Goal: Register for event/course

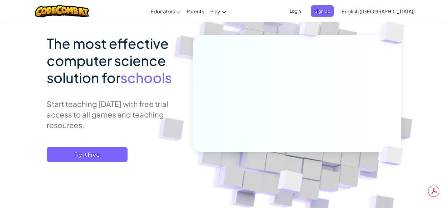
scroll to position [54, 0]
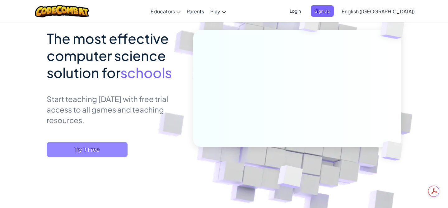
click at [101, 152] on span "Try It Free" at bounding box center [87, 149] width 81 height 15
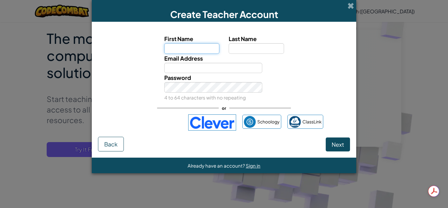
click at [183, 46] on input "First Name" at bounding box center [191, 48] width 55 height 10
type input "[PERSON_NAME]"
click at [245, 47] on input "Last Name" at bounding box center [256, 48] width 55 height 10
type input "[PERSON_NAME]"
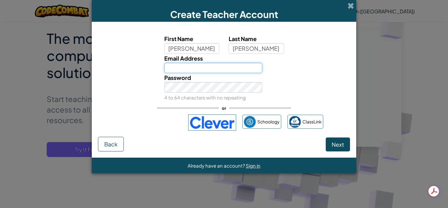
click at [196, 68] on input "Email Address" at bounding box center [213, 68] width 98 height 10
type input "[EMAIL_ADDRESS][DOMAIN_NAME]"
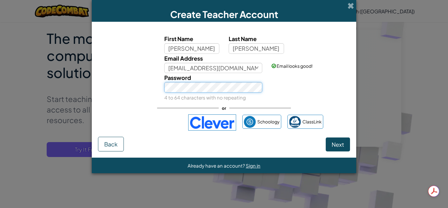
click at [133, 86] on div "Password 4 to 64 characters with no repeating" at bounding box center [224, 87] width 259 height 29
click at [334, 142] on span "Next" at bounding box center [338, 144] width 12 height 7
select select
select select "[GEOGRAPHIC_DATA]"
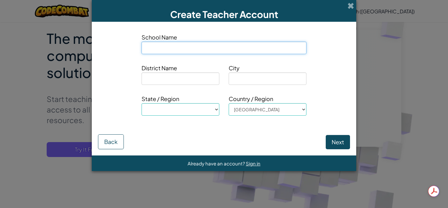
type input "P"
select select
type input "Pl"
select select
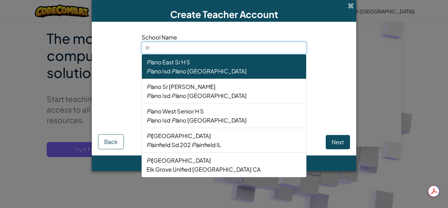
type input "Ply"
select select
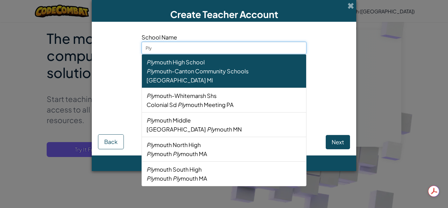
type input "Plym"
select select
type input "Plymo"
select select
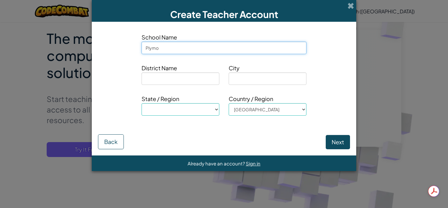
type input "Plymou"
select select
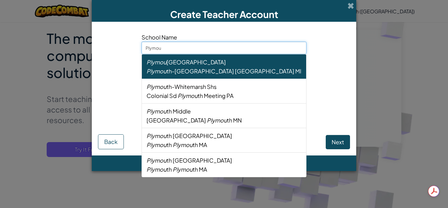
type input "Plymouh"
select select
type input "Plymou"
select select
type input "Plymout"
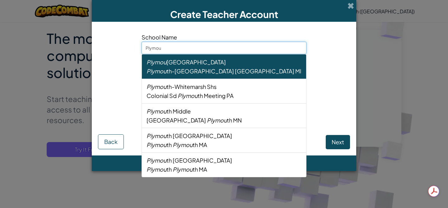
select select
type input "[GEOGRAPHIC_DATA]"
select select
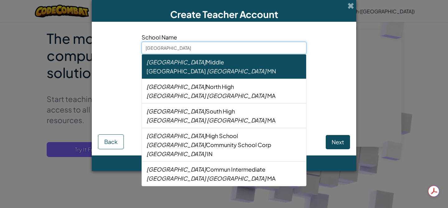
type input "Plymouthh"
select select
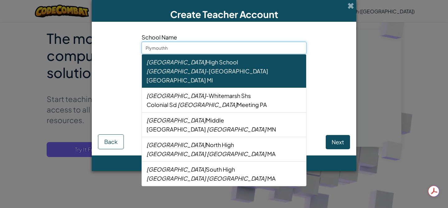
type input "[GEOGRAPHIC_DATA]"
select select
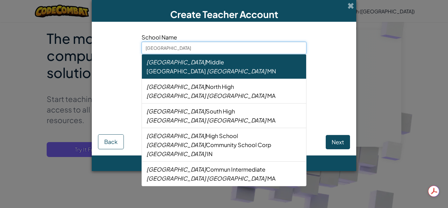
type input "[GEOGRAPHIC_DATA]"
select select
type input "Plymouth h"
select select
type input "Plymouth hi"
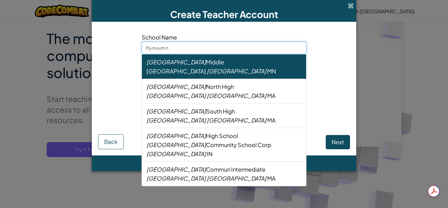
select select
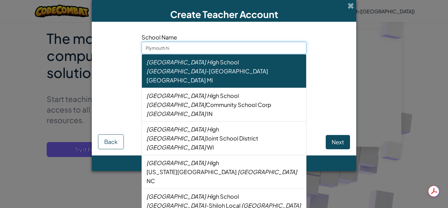
type input "Plymouth hig"
select select
type input "Plymouth high"
select select
type input "Plymouth high"
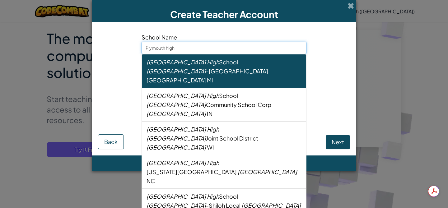
select select
type input "Plymouth high s"
select select
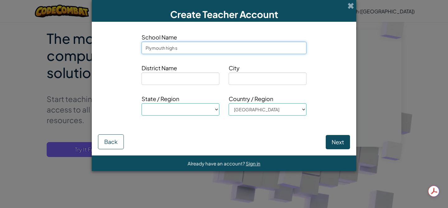
type input "Plymouth high sc"
select select
type input "Plymouth high sch"
select select
type input "Plymouth high scho"
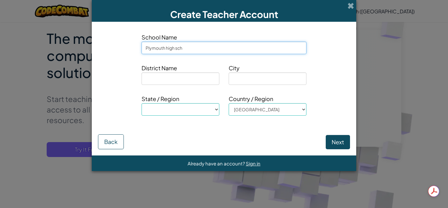
select select
type input "Plymouth high schoo"
select select
type input "[GEOGRAPHIC_DATA]"
select select
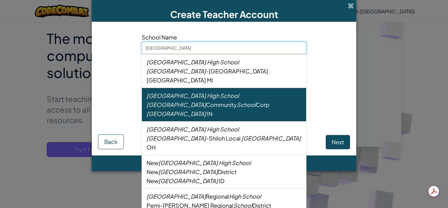
click at [244, 100] on div "Plymouth Community School Corp [GEOGRAPHIC_DATA] IN" at bounding box center [224, 109] width 155 height 18
type input "[GEOGRAPHIC_DATA]"
type input "Plymouth Community School Corp"
type input "[GEOGRAPHIC_DATA]"
select select "IN"
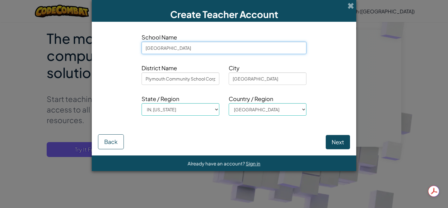
type input "[GEOGRAPHIC_DATA]"
click at [340, 143] on button "Next" at bounding box center [338, 142] width 24 height 14
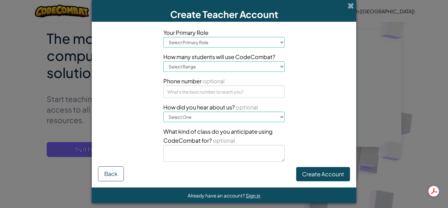
click at [238, 40] on select "Select Primary Role Principal Parent Technology coordinator Teacher Curriculum …" at bounding box center [224, 42] width 121 height 11
select select "Teacher"
click at [164, 37] on select "Select Primary Role Principal Parent Technology coordinator Teacher Curriculum …" at bounding box center [224, 42] width 121 height 11
click at [227, 67] on select "Select Range 1-10 11-50 [PHONE_NUMBER] [PHONE_NUMBER] 1000+" at bounding box center [224, 66] width 121 height 11
select select "101-200"
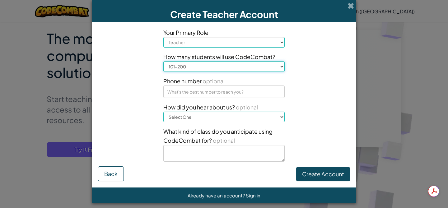
click at [164, 61] on select "Select Range 1-10 11-50 [PHONE_NUMBER] [PHONE_NUMBER] 1000+" at bounding box center [224, 66] width 121 height 11
click at [222, 116] on select "Select One Conference (e.g. ISTE) [DOMAIN_NAME][URL] of Code A teacher An admin…" at bounding box center [224, 117] width 121 height 11
select select "Google"
click at [164, 112] on select "Select One Conference (e.g. ISTE) [DOMAIN_NAME][URL] of Code A teacher An admin…" at bounding box center [224, 117] width 121 height 11
click at [316, 173] on button "Create Account" at bounding box center [324, 174] width 54 height 14
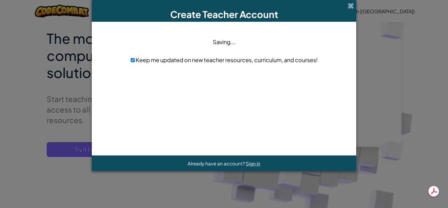
scroll to position [0, 0]
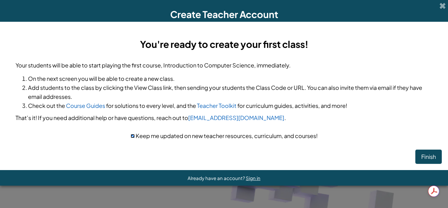
click at [132, 136] on input "checkbox" at bounding box center [133, 136] width 4 height 4
checkbox input "false"
click at [423, 158] on button "Finish" at bounding box center [429, 157] width 26 height 14
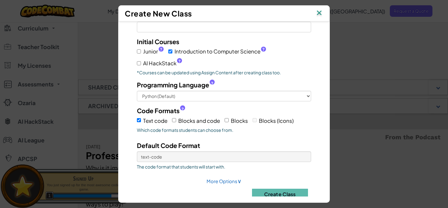
scroll to position [33, 0]
click at [175, 120] on input "Blocks and code" at bounding box center [174, 120] width 4 height 4
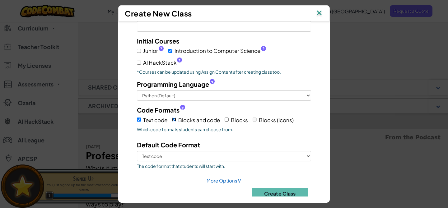
click at [174, 120] on input "Blocks and code" at bounding box center [174, 120] width 4 height 4
checkbox input "false"
click at [228, 120] on input "Blocks" at bounding box center [227, 120] width 4 height 4
checkbox input "true"
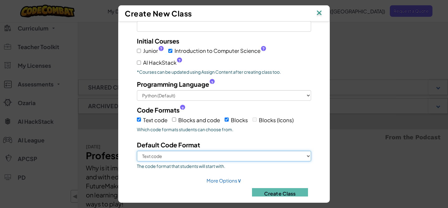
click at [262, 159] on select "Text code Blocks" at bounding box center [224, 156] width 174 height 11
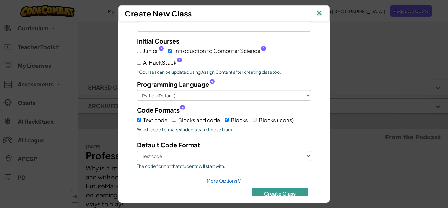
click at [273, 194] on button "Create Class" at bounding box center [280, 193] width 56 height 11
click at [273, 193] on button "Create Class" at bounding box center [280, 193] width 56 height 11
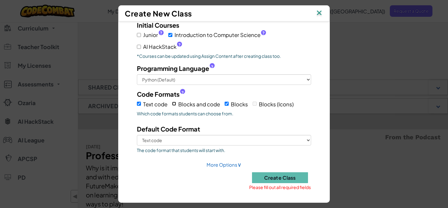
click at [175, 104] on input "Blocks and code" at bounding box center [174, 104] width 4 height 4
checkbox input "true"
click at [227, 102] on input "Blocks" at bounding box center [227, 104] width 4 height 4
checkbox input "false"
click at [139, 104] on input "Text code" at bounding box center [139, 104] width 4 height 4
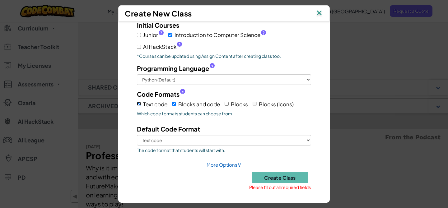
checkbox input "false"
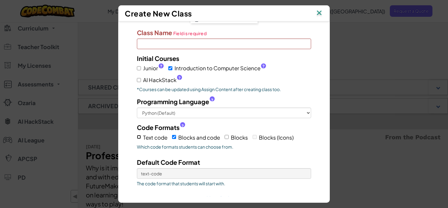
scroll to position [0, 0]
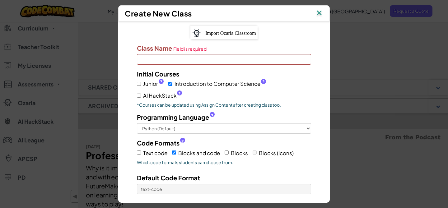
click at [174, 61] on input "Class Name Field is required" at bounding box center [224, 59] width 174 height 11
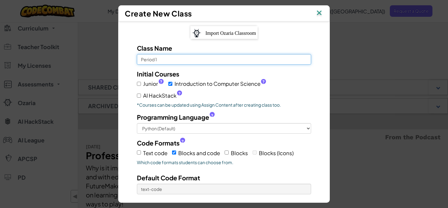
scroll to position [49, 0]
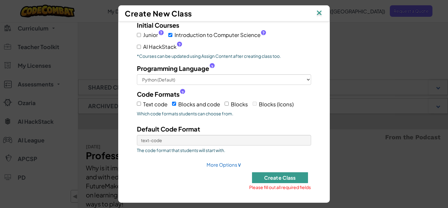
type input "Period 1"
click at [272, 176] on button "Create Class" at bounding box center [280, 178] width 56 height 11
checkbox input "true"
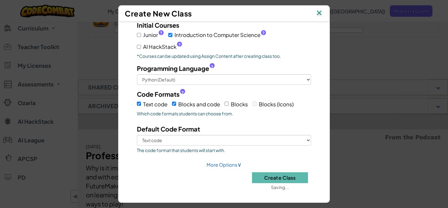
scroll to position [61, 0]
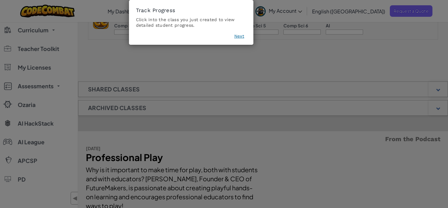
click at [240, 36] on button "Next" at bounding box center [240, 36] width 10 height 6
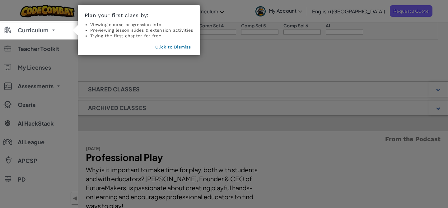
click at [185, 46] on button "Click to Dismiss" at bounding box center [173, 47] width 36 height 6
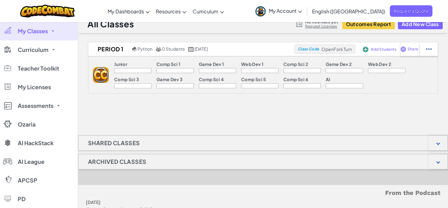
scroll to position [0, 0]
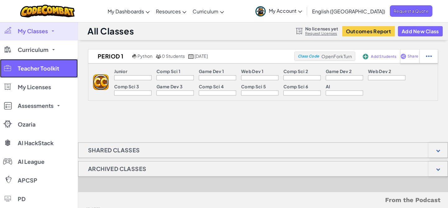
click at [53, 64] on link "Teacher Toolkit" at bounding box center [39, 68] width 78 height 19
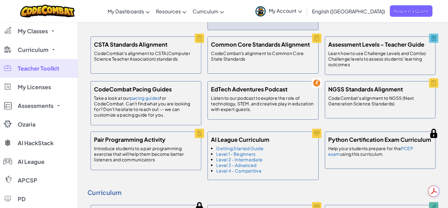
scroll to position [206, 0]
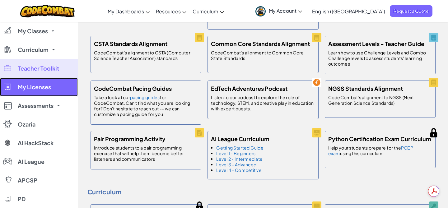
click at [59, 87] on link "My Licenses" at bounding box center [39, 87] width 78 height 19
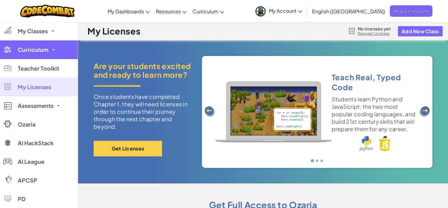
click at [39, 54] on link "Curriculum" at bounding box center [39, 49] width 78 height 19
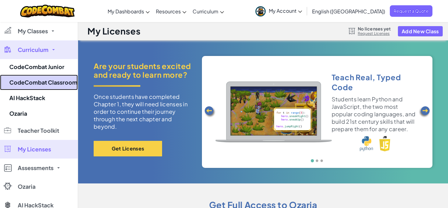
click at [42, 87] on link "CodeCombat Classroom" at bounding box center [39, 83] width 78 height 16
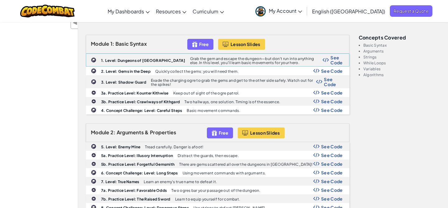
scroll to position [196, 0]
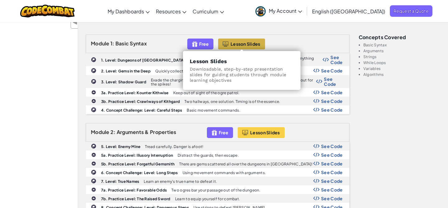
click at [249, 48] on button "Lesson Slides" at bounding box center [241, 44] width 47 height 11
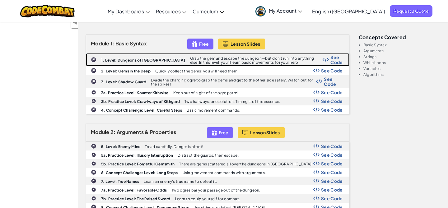
click at [130, 58] on b "1. Level: Dungeons of Kithgard" at bounding box center [143, 60] width 84 height 5
